Goal: Task Accomplishment & Management: Manage account settings

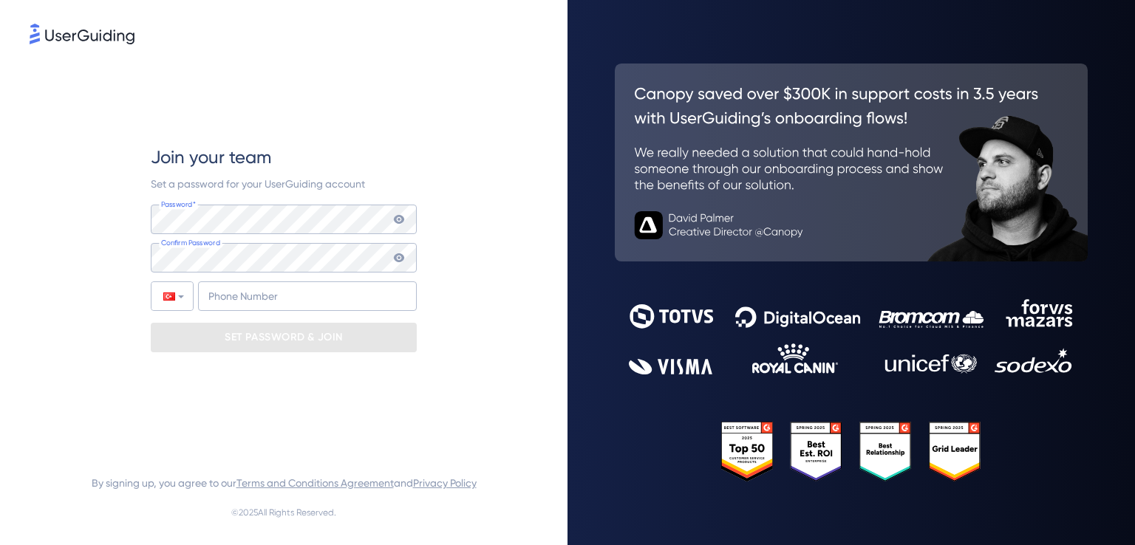
click at [284, 189] on span "Set a password for your UserGuiding account" at bounding box center [258, 184] width 214 height 12
click at [98, 207] on div "Join your team Set a password for your UserGuiding account Password* Your passw…" at bounding box center [284, 249] width 509 height 404
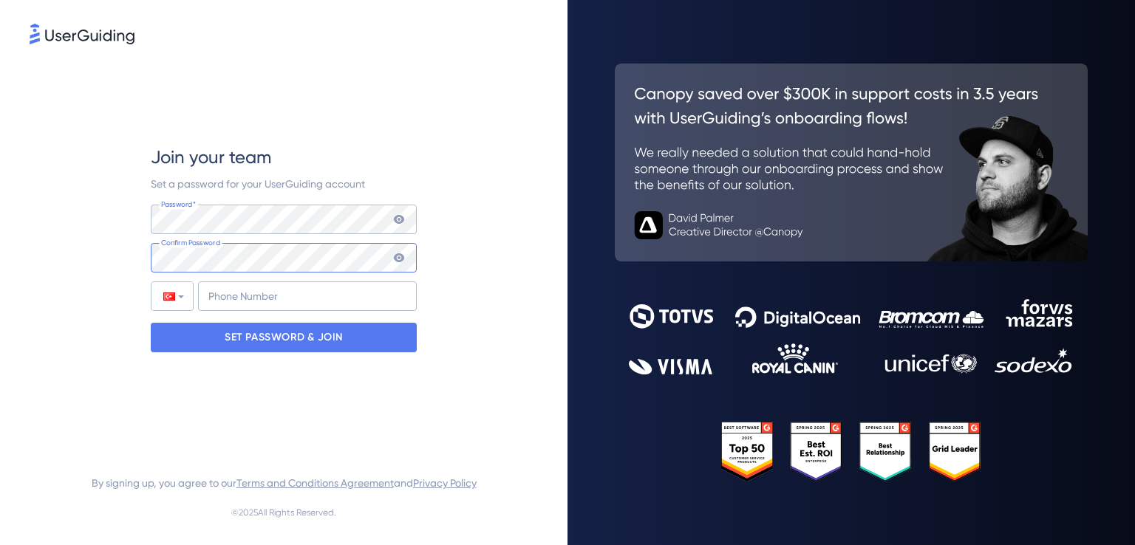
click at [103, 239] on div "Join your team Set a password for your UserGuiding account Password* Your passw…" at bounding box center [284, 249] width 509 height 404
click at [260, 305] on input "+90" at bounding box center [307, 297] width 219 height 30
type input "[PHONE_NUMBER]"
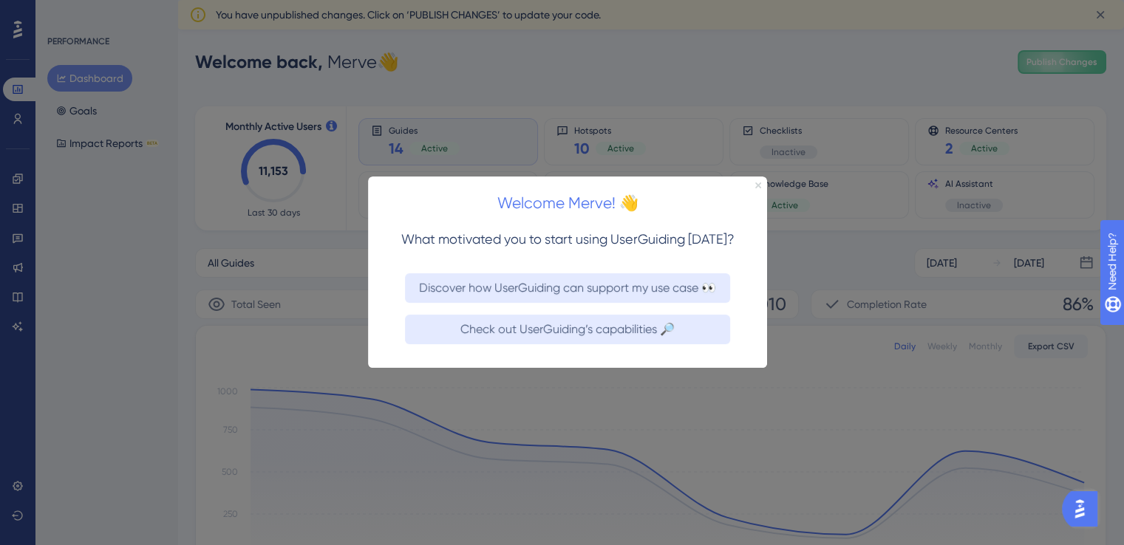
click at [755, 183] on icon "Close Preview" at bounding box center [758, 186] width 6 height 6
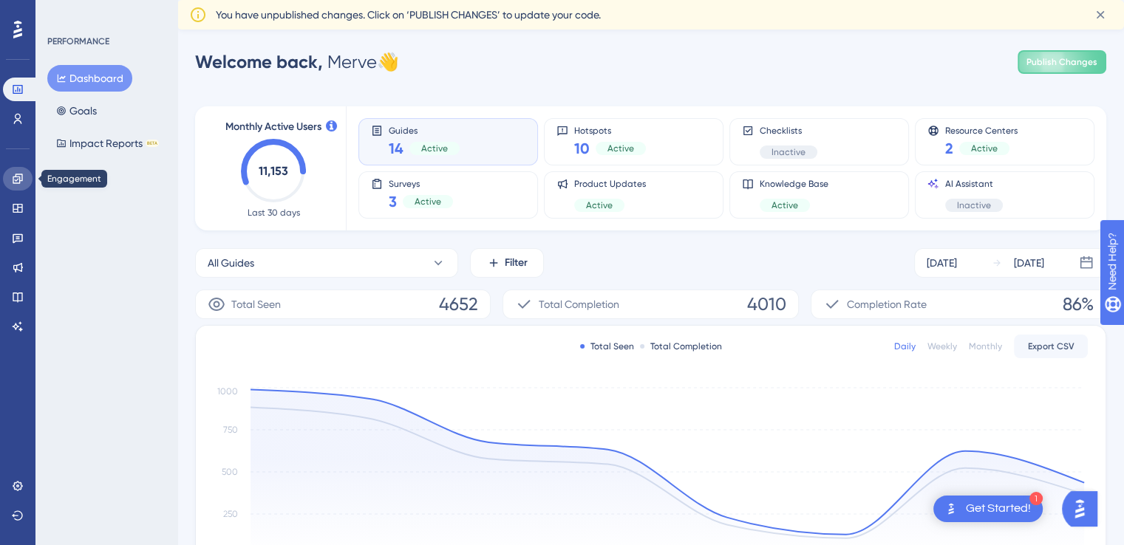
click at [22, 178] on icon at bounding box center [18, 179] width 10 height 10
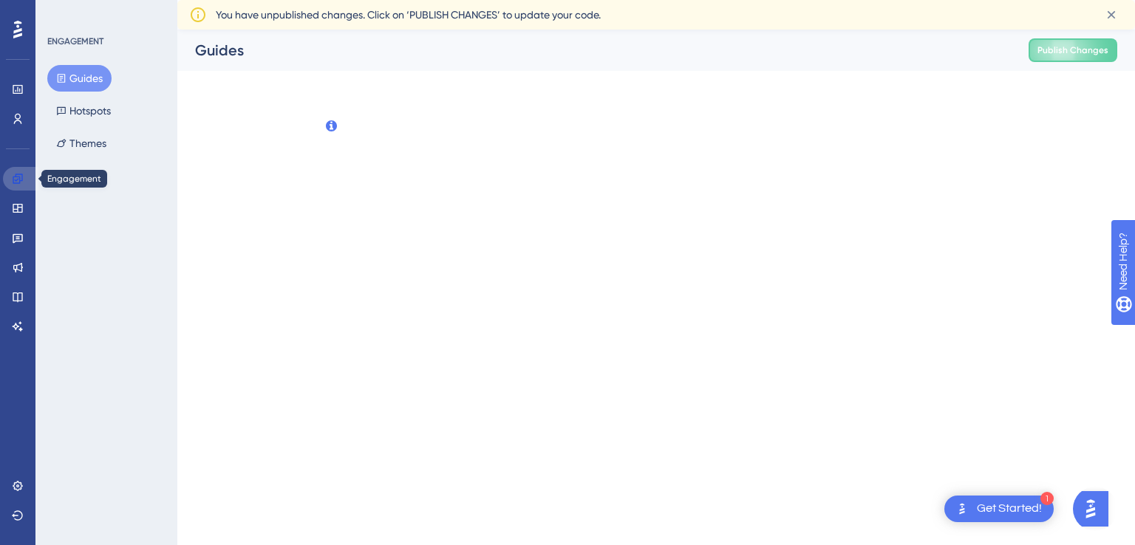
click at [22, 178] on icon at bounding box center [18, 179] width 10 height 10
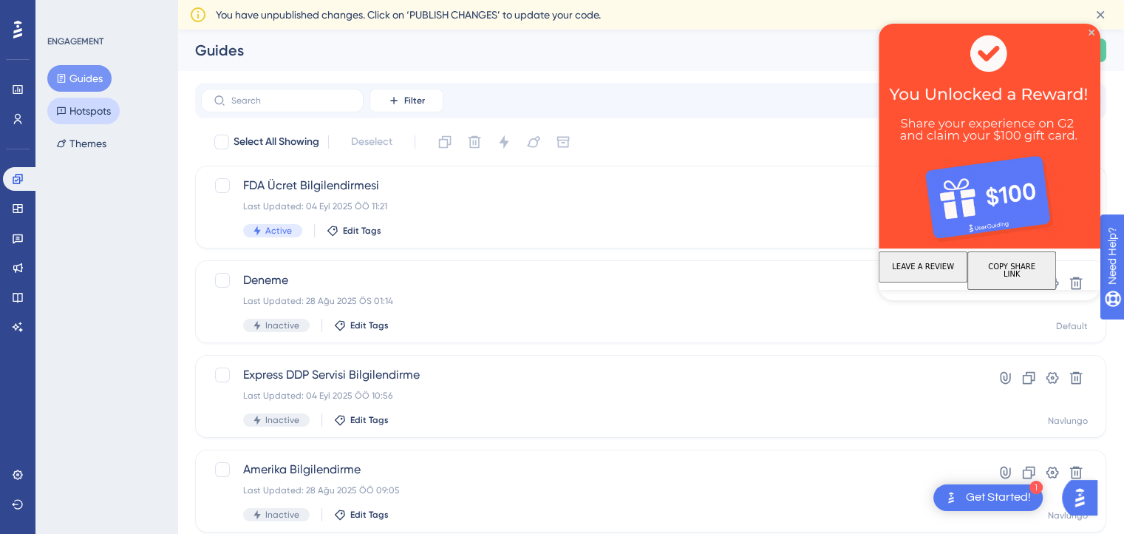
click at [77, 102] on button "Hotspots" at bounding box center [83, 111] width 72 height 27
